Goal: Task Accomplishment & Management: Use online tool/utility

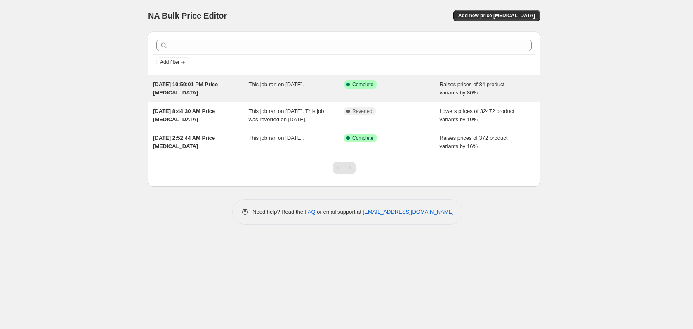
click at [468, 86] on span "Raises prices of 84 product variants by 80%" at bounding box center [472, 88] width 65 height 14
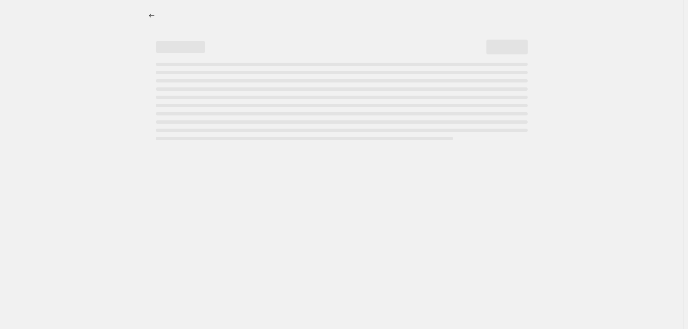
select select "percentage"
select select "tag"
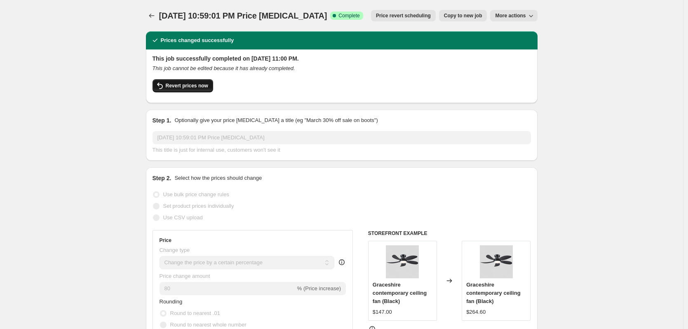
click at [203, 84] on span "Revert prices now" at bounding box center [187, 85] width 42 height 7
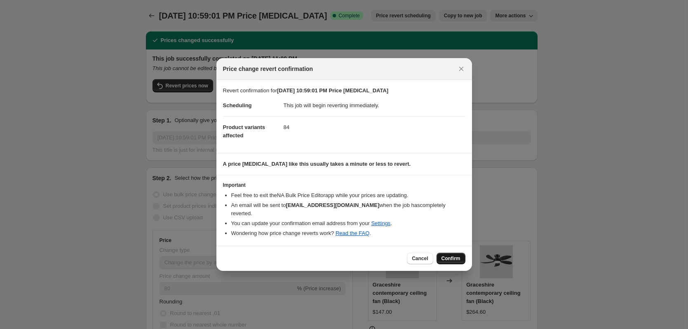
click at [455, 255] on span "Confirm" at bounding box center [451, 258] width 19 height 7
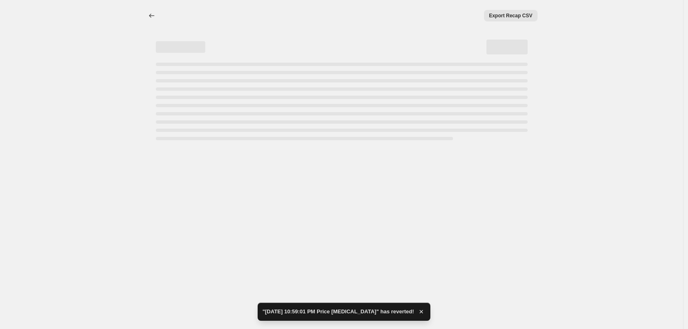
select select "percentage"
select select "tag"
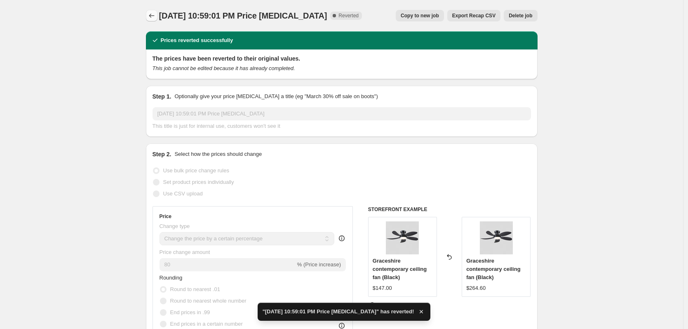
click at [156, 14] on icon "Price change jobs" at bounding box center [152, 16] width 8 height 8
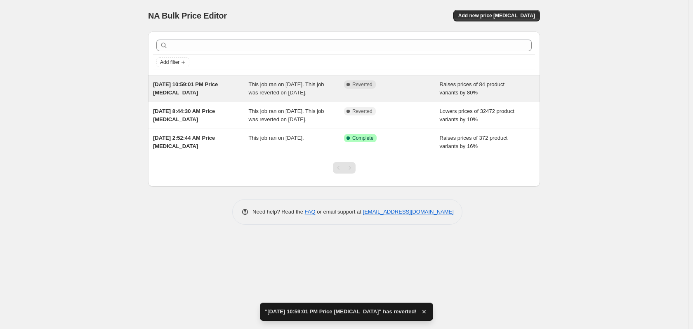
click at [263, 96] on div "This job ran on [DATE]. This job was reverted on [DATE]." at bounding box center [297, 88] width 96 height 16
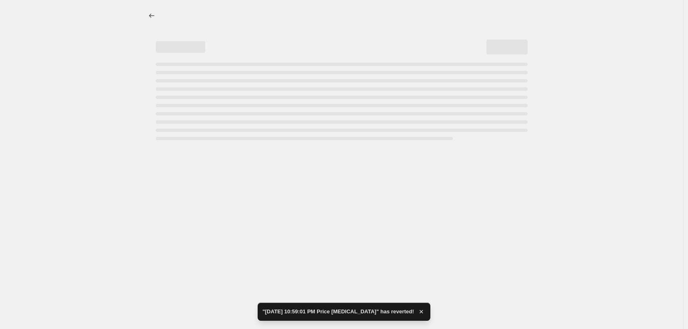
select select "percentage"
select select "tag"
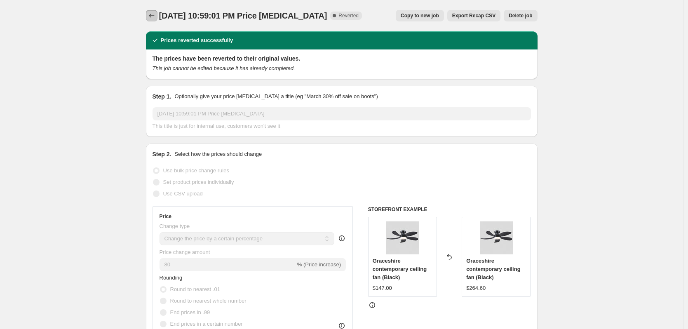
click at [158, 13] on button "Price change jobs" at bounding box center [152, 16] width 12 height 12
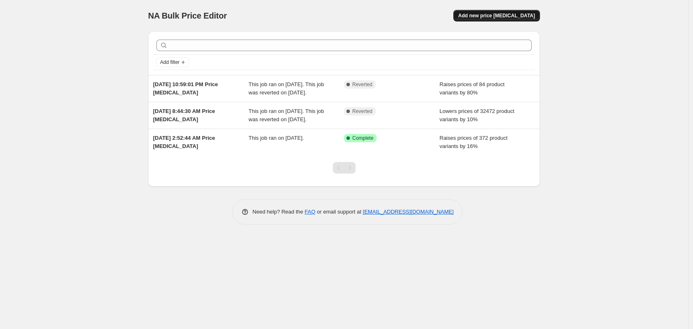
click at [532, 11] on button "Add new price [MEDICAL_DATA]" at bounding box center [496, 16] width 87 height 12
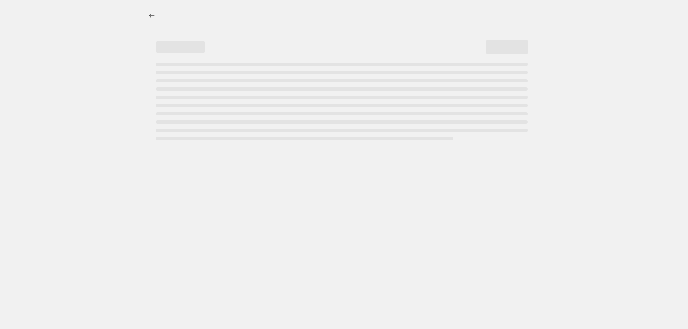
select select "percentage"
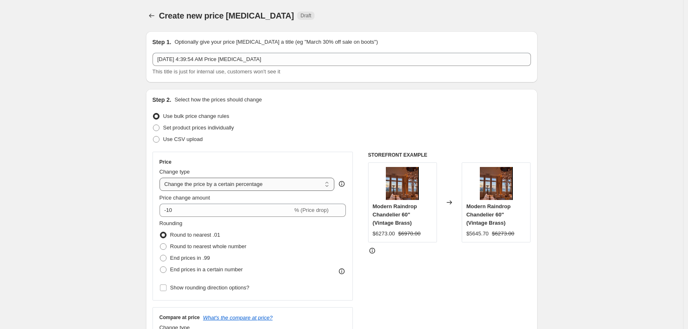
scroll to position [137, 0]
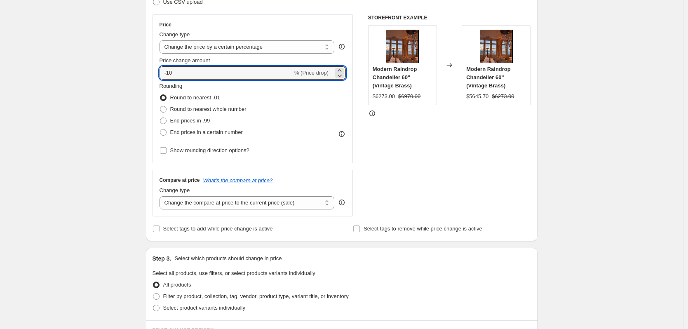
drag, startPoint x: 196, startPoint y: 72, endPoint x: 140, endPoint y: 66, distance: 56.0
click at [140, 67] on div "Create new price change job. This page is ready Create new price change job Dra…" at bounding box center [342, 278] width 412 height 830
type input "8"
type input "3"
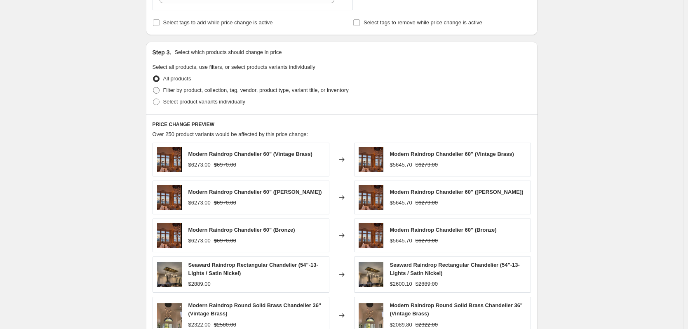
type input "35"
click at [188, 93] on span "Filter by product, collection, tag, vendor, product type, variant title, or inv…" at bounding box center [256, 90] width 186 height 6
click at [153, 87] on input "Filter by product, collection, tag, vendor, product type, variant title, or inv…" at bounding box center [153, 87] width 0 height 0
radio input "true"
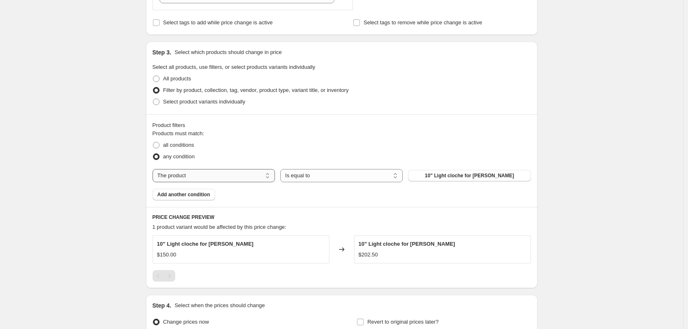
click at [261, 179] on select "The product The product's collection The product's tag The product's vendor The…" at bounding box center [214, 175] width 123 height 13
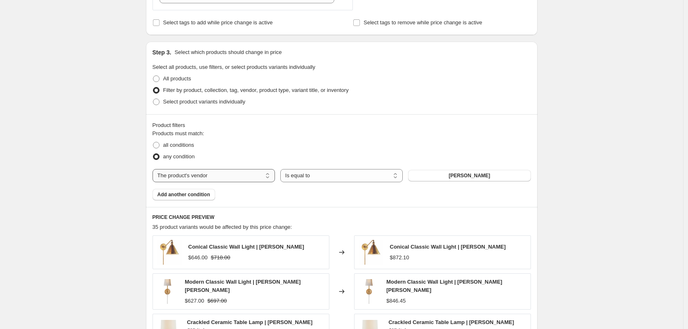
click at [215, 177] on select "The product The product's collection The product's tag The product's vendor The…" at bounding box center [214, 175] width 123 height 13
select select "tag"
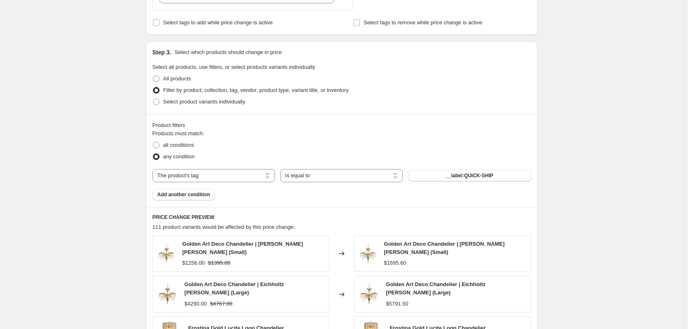
click at [454, 181] on button "__label:QUICK-SHIP" at bounding box center [469, 176] width 123 height 12
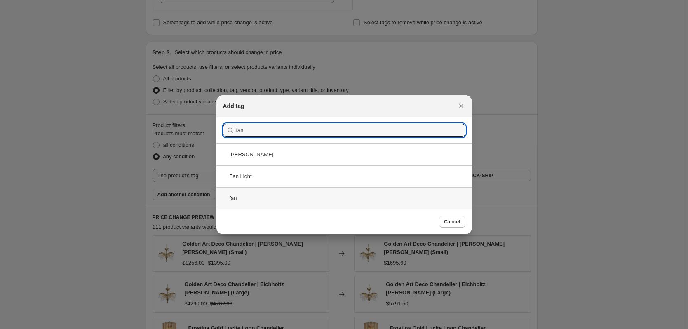
type input "fan"
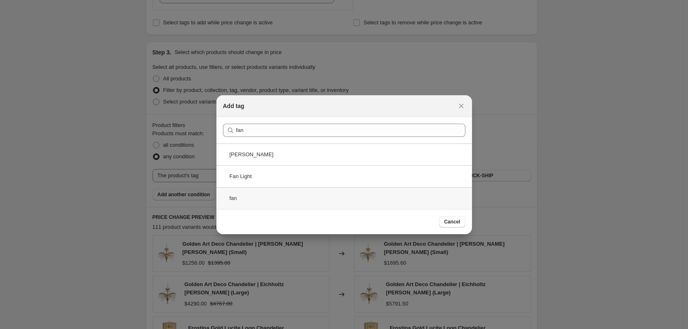
click at [252, 200] on div "fan" at bounding box center [345, 198] width 256 height 22
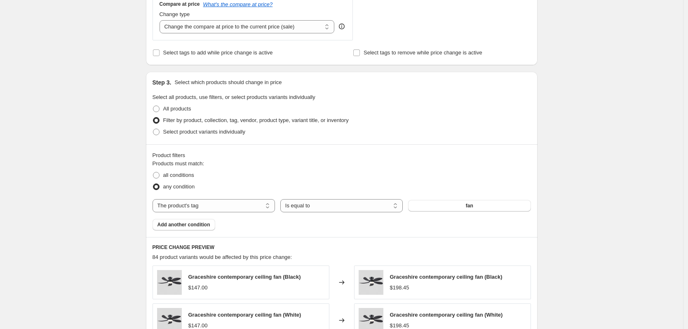
scroll to position [589, 0]
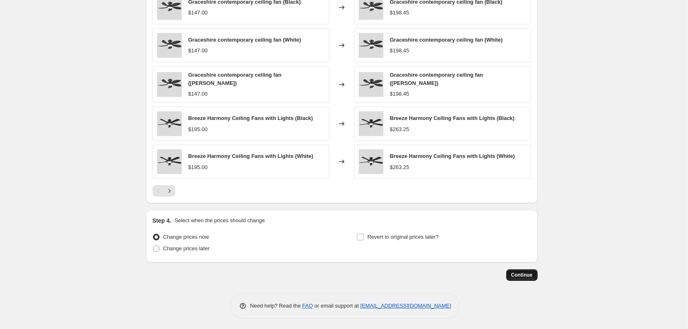
click at [532, 272] on span "Continue" at bounding box center [521, 275] width 21 height 7
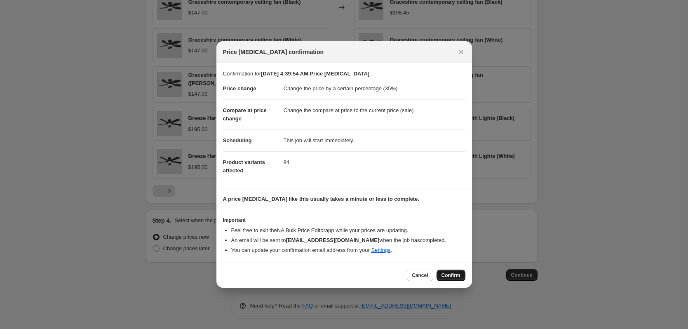
click at [455, 278] on span "Confirm" at bounding box center [451, 275] width 19 height 7
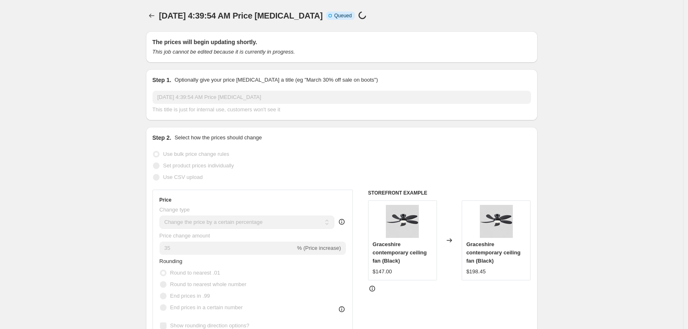
scroll to position [589, 0]
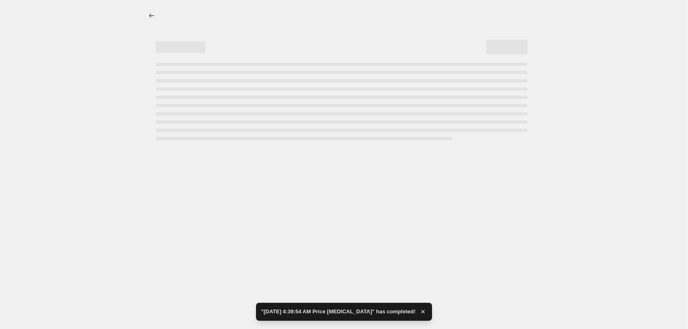
select select "percentage"
select select "tag"
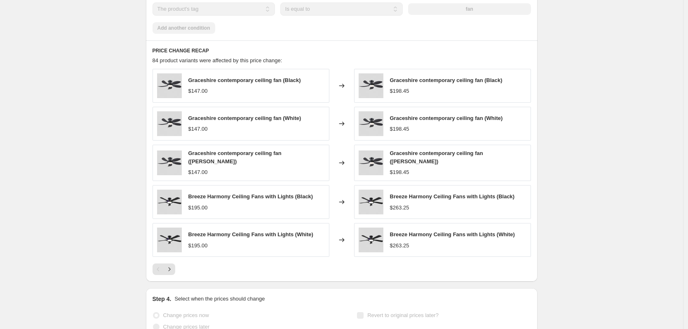
scroll to position [0, 0]
